Goal: Information Seeking & Learning: Learn about a topic

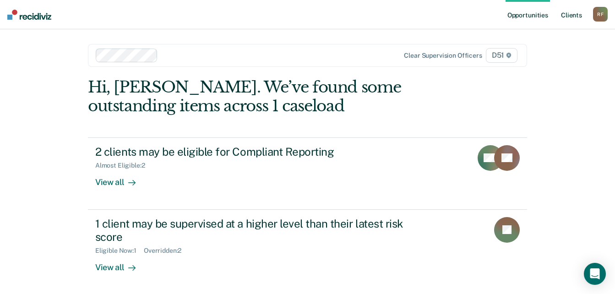
click at [573, 15] on link "Client s" at bounding box center [571, 14] width 25 height 29
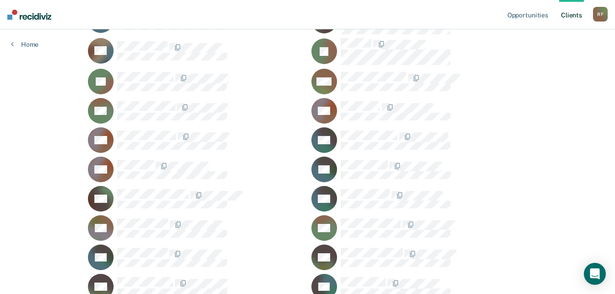
scroll to position [412, 0]
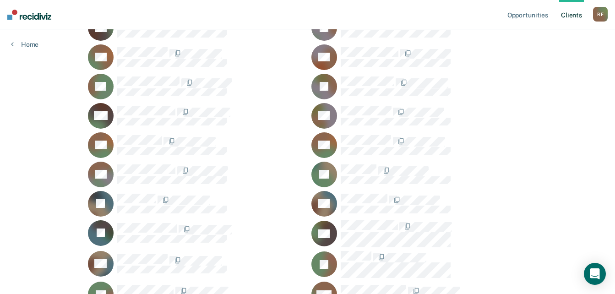
scroll to position [137, 0]
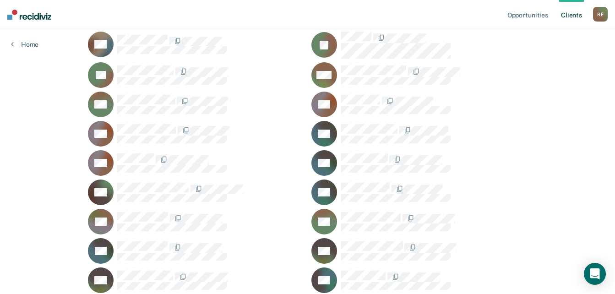
scroll to position [458, 0]
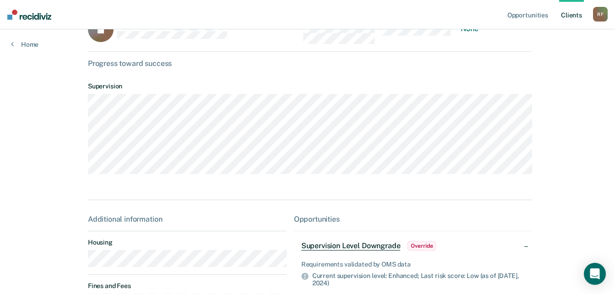
scroll to position [46, 0]
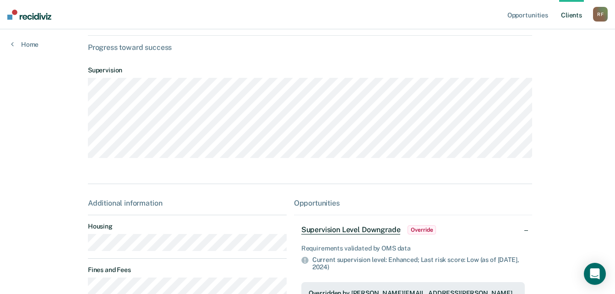
click at [82, 253] on main "JJ Contacts Preferred Name Preferred Contact None Call Text Email None Progress…" at bounding box center [307, 200] width 461 height 433
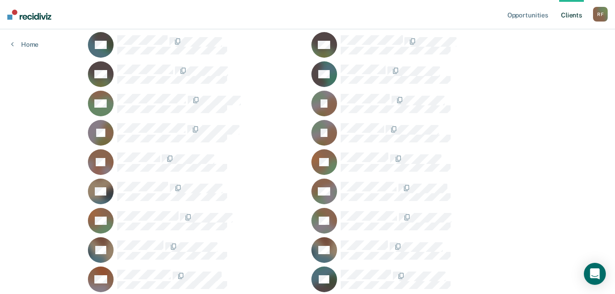
scroll to position [595, 0]
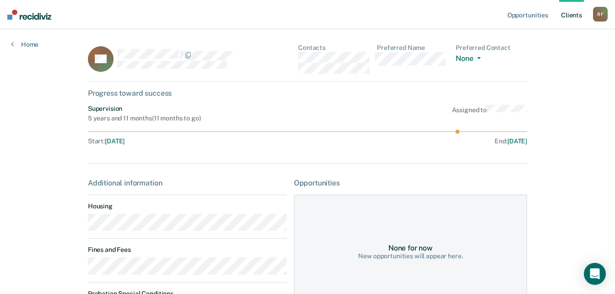
click at [85, 229] on main "BK Contacts Preferred Name Preferred Contact None Call Text Email None Progress…" at bounding box center [307, 244] width 461 height 430
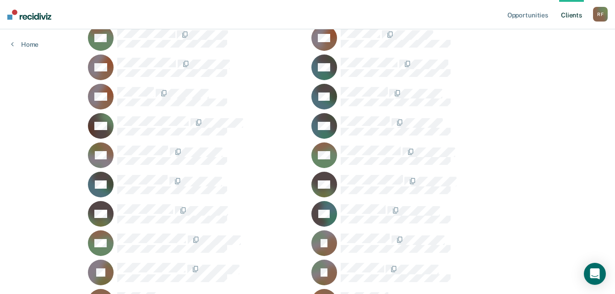
scroll to position [412, 0]
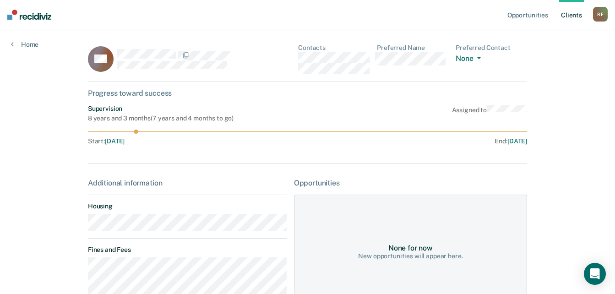
click at [83, 228] on main "AH Contacts Preferred Name Preferred Contact None Call Text Email None Progress…" at bounding box center [307, 222] width 461 height 386
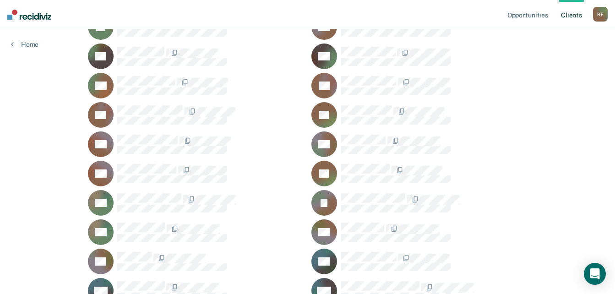
scroll to position [1007, 0]
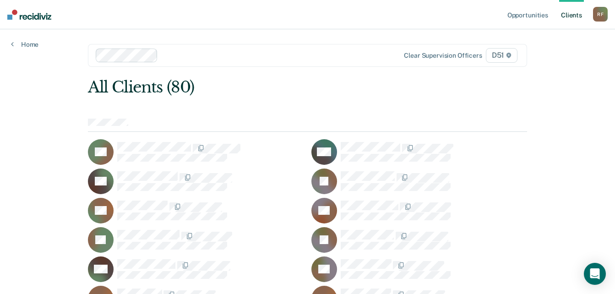
click at [599, 11] on div "R F" at bounding box center [600, 14] width 15 height 15
click at [537, 60] on link "Log Out" at bounding box center [564, 60] width 74 height 8
